Goal: Check status: Check status

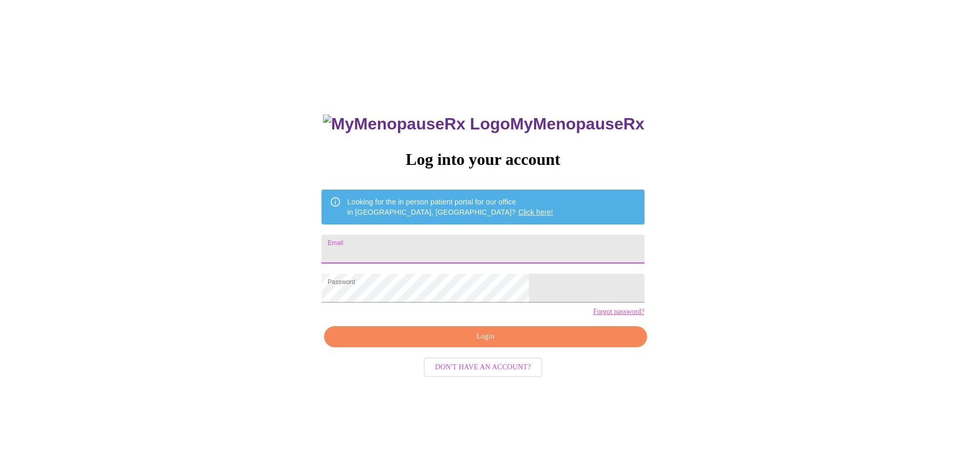
click at [445, 245] on input "Email" at bounding box center [482, 249] width 322 height 29
type input "tracyannanthony@gmail.com"
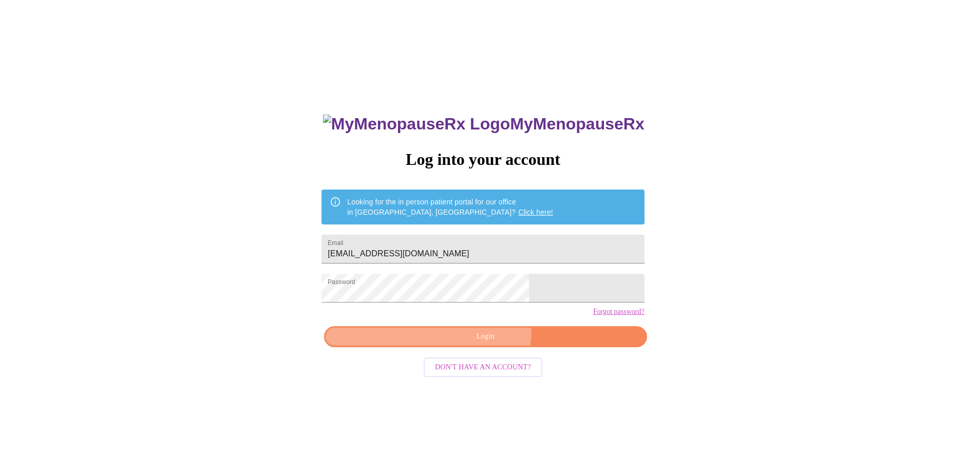
click at [471, 347] on button "Login" at bounding box center [485, 336] width 322 height 21
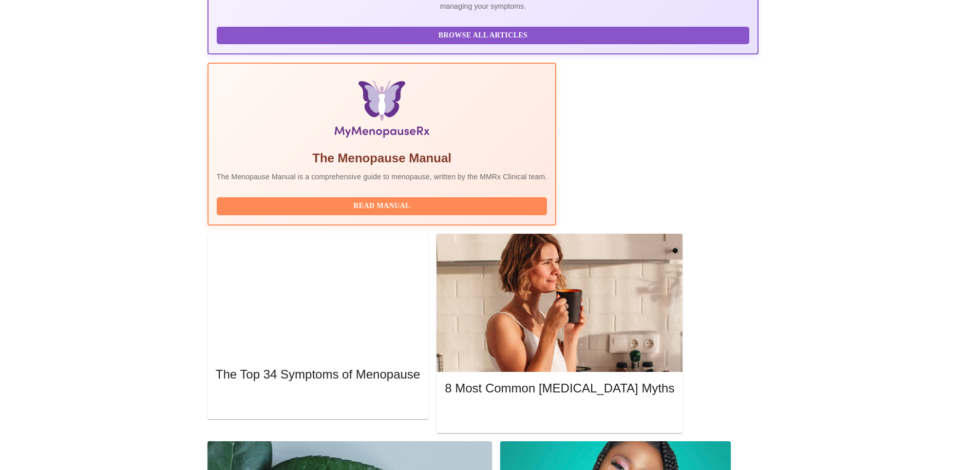
scroll to position [282, 0]
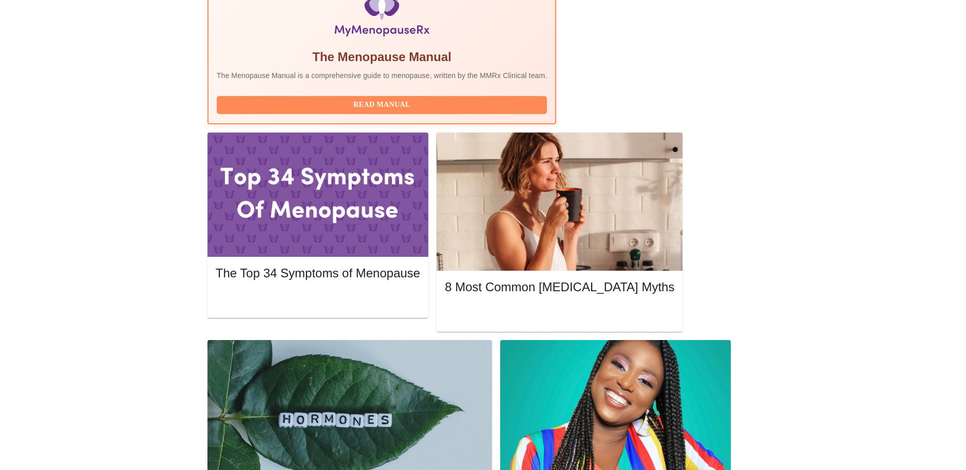
scroll to position [374, 0]
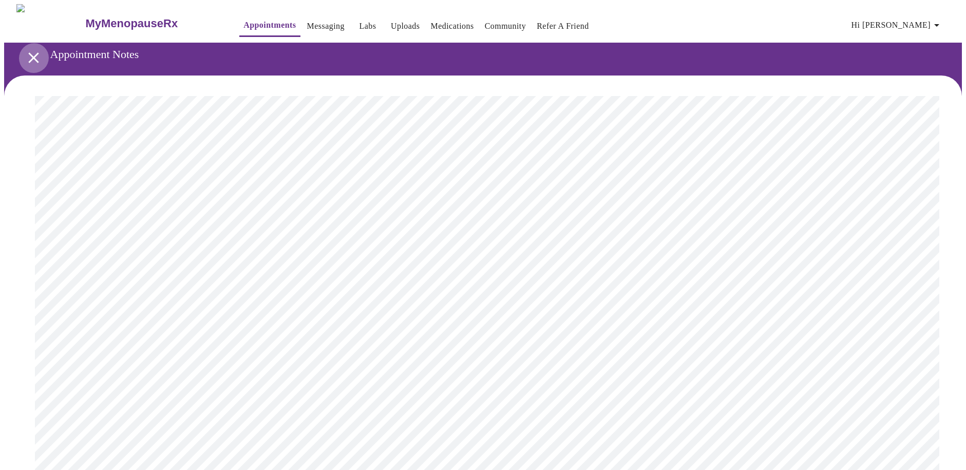
click at [29, 53] on icon "open drawer" at bounding box center [33, 57] width 10 height 10
